Goal: Task Accomplishment & Management: Manage account settings

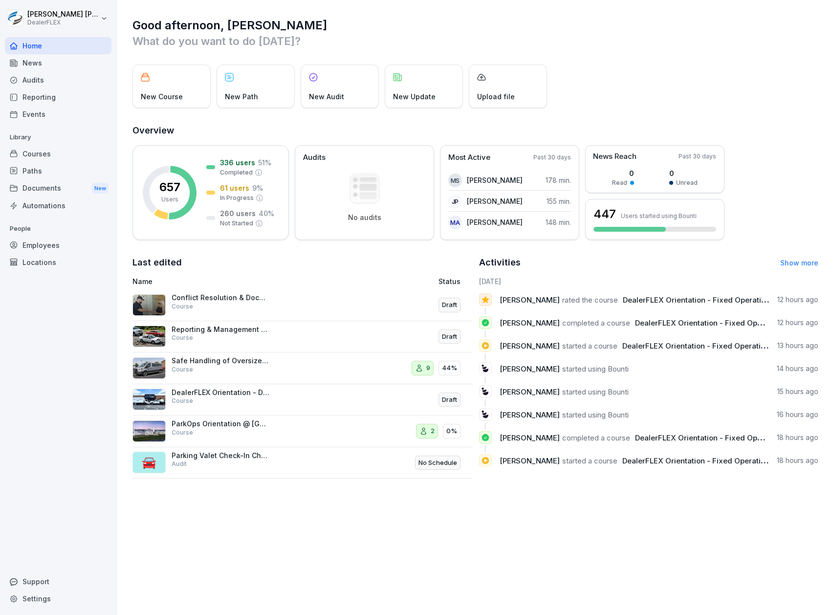
click at [54, 151] on div "Courses" at bounding box center [58, 153] width 107 height 17
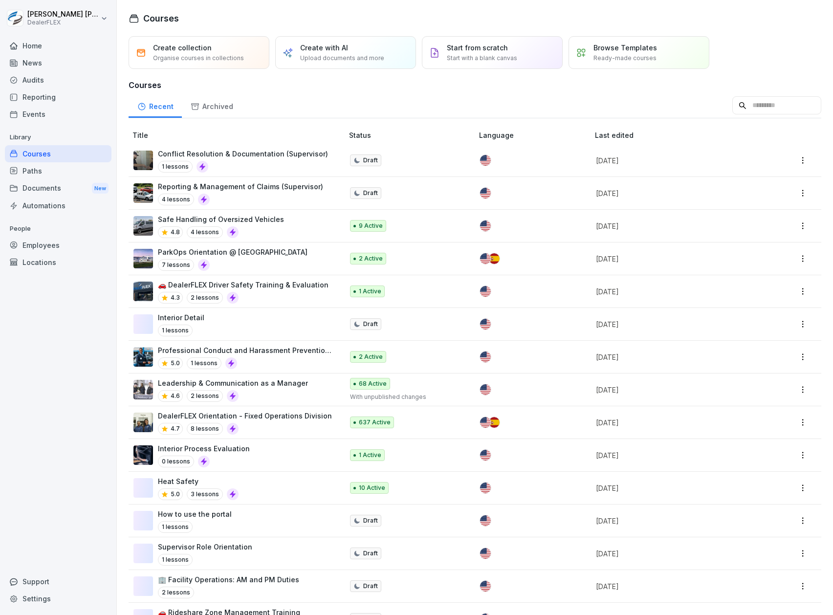
click at [63, 239] on div "Employees" at bounding box center [58, 245] width 107 height 17
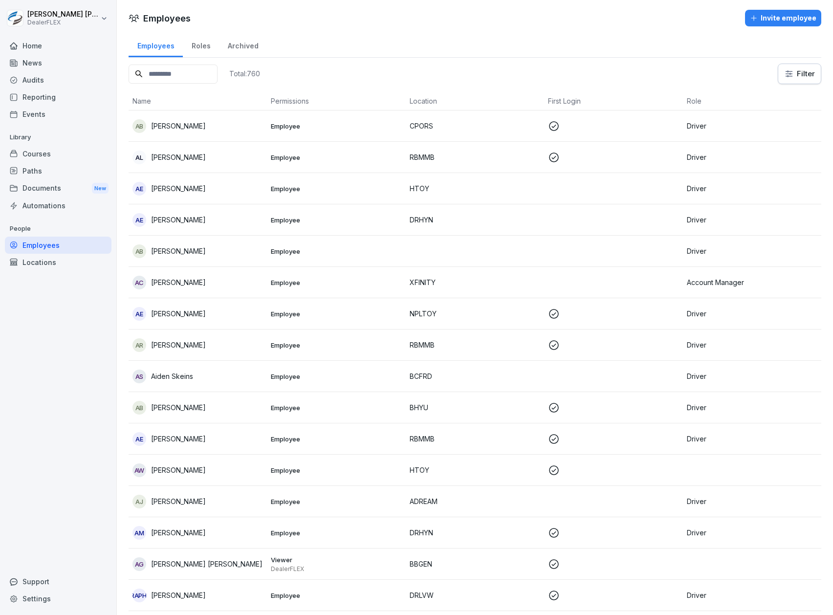
click at [189, 78] on input at bounding box center [173, 74] width 89 height 19
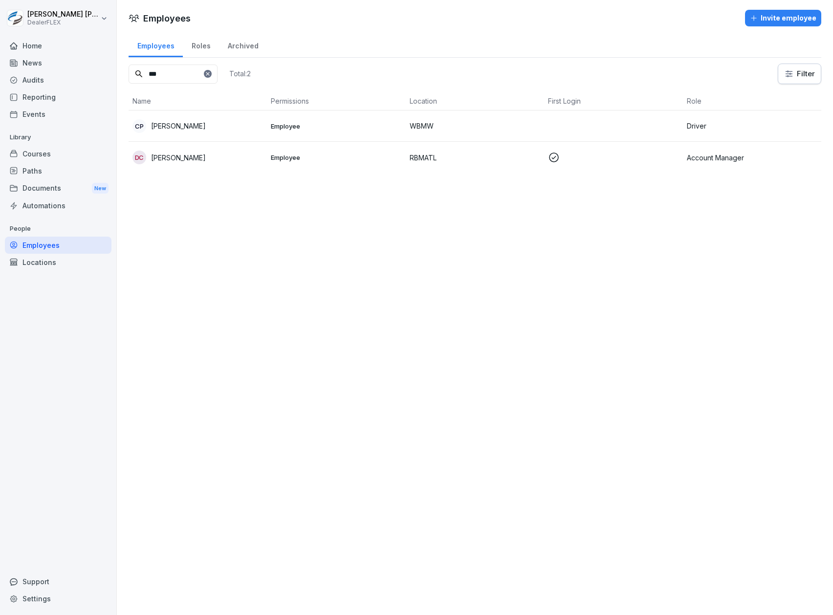
type input "***"
